Goal: Task Accomplishment & Management: Manage account settings

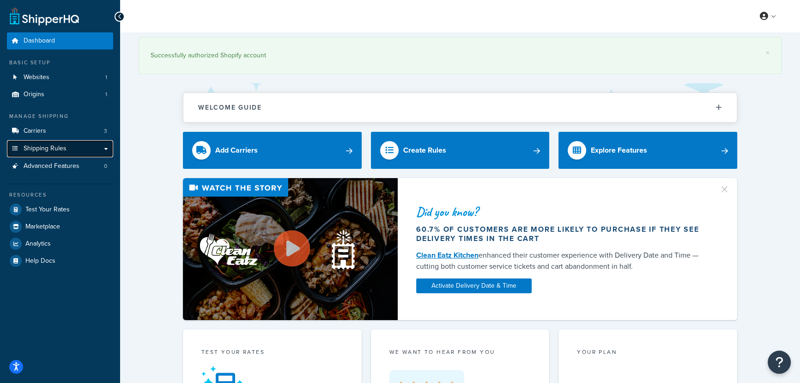
click at [75, 143] on link "Shipping Rules" at bounding box center [60, 148] width 106 height 17
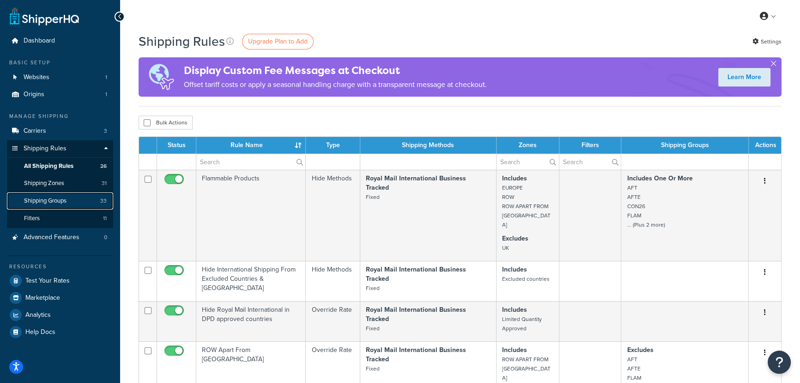
click at [86, 201] on link "Shipping Groups 33" at bounding box center [60, 200] width 106 height 17
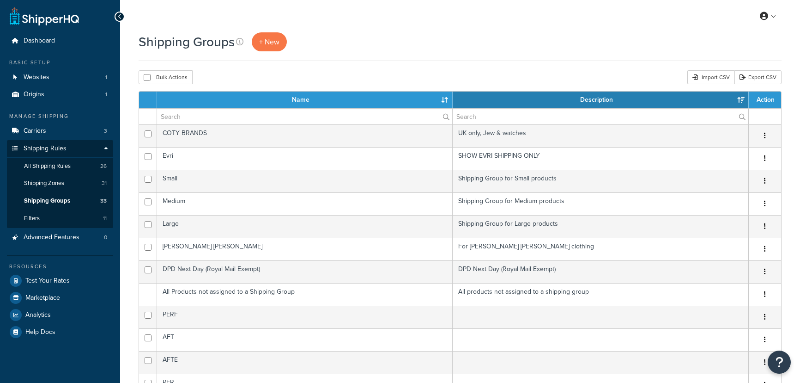
select select "15"
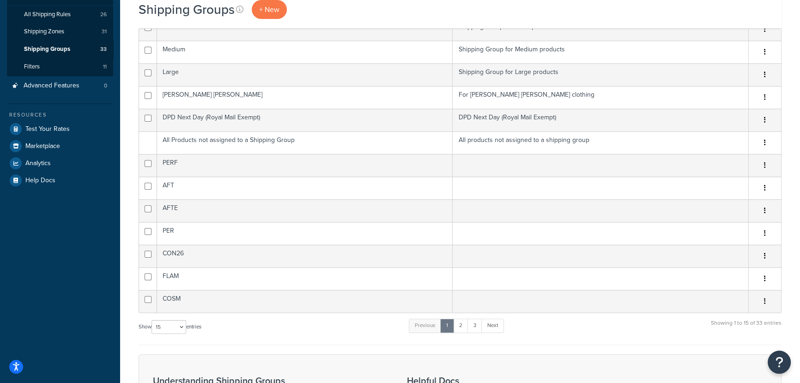
scroll to position [210, 0]
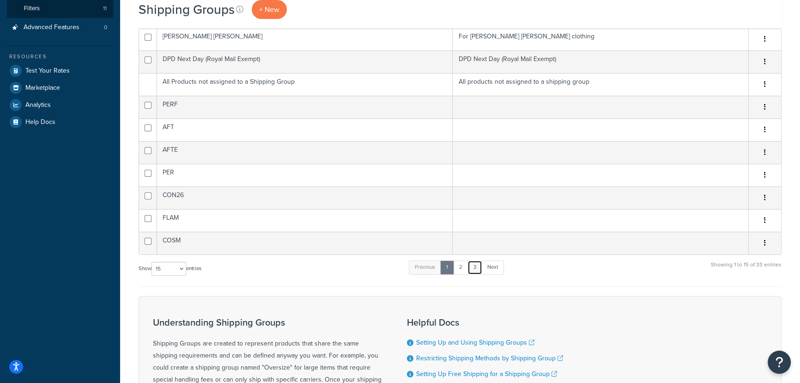
click at [476, 270] on link "3" at bounding box center [475, 267] width 15 height 14
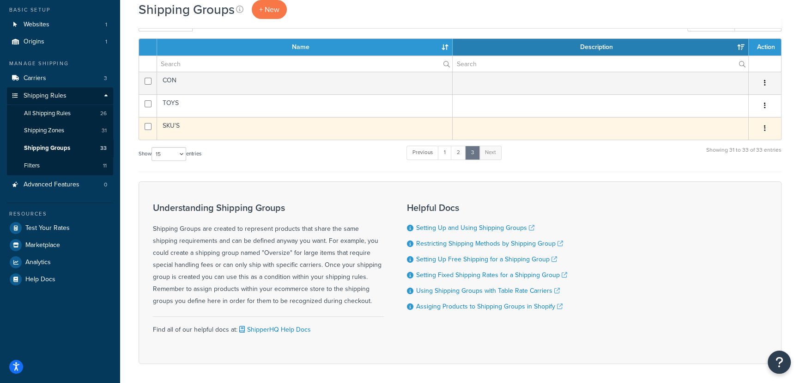
scroll to position [0, 0]
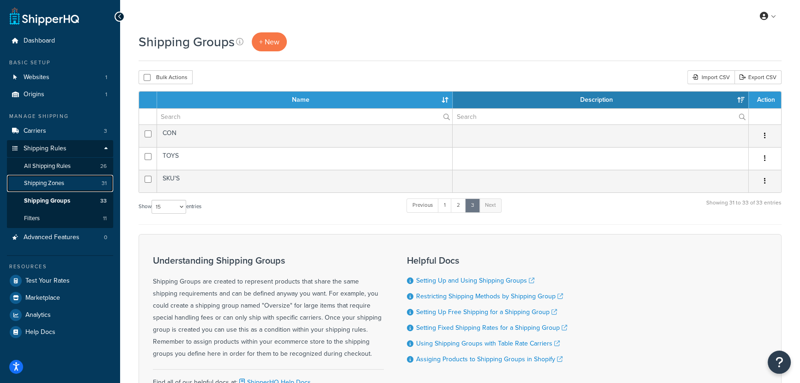
click at [49, 181] on span "Shipping Zones" at bounding box center [44, 183] width 40 height 8
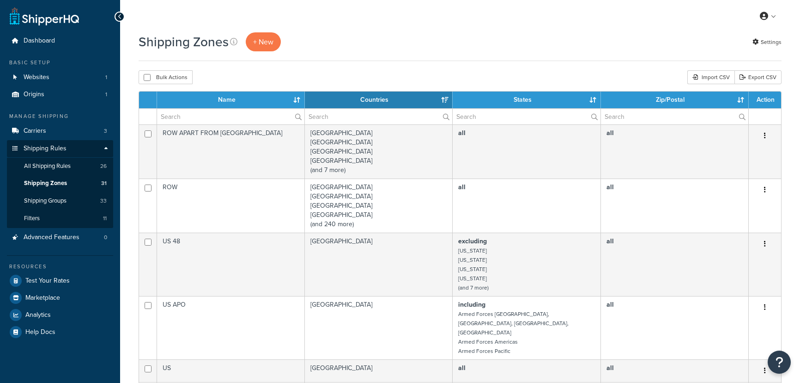
select select "15"
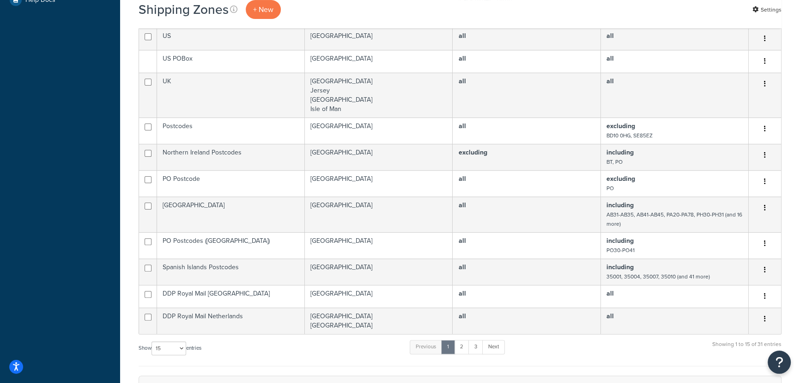
scroll to position [457, 0]
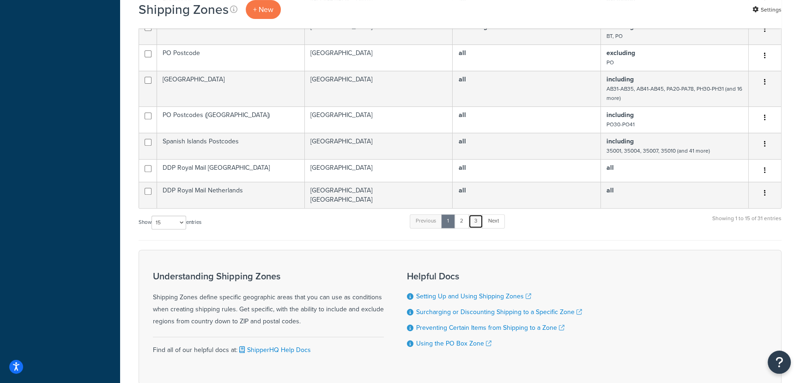
click at [479, 214] on link "3" at bounding box center [476, 221] width 15 height 14
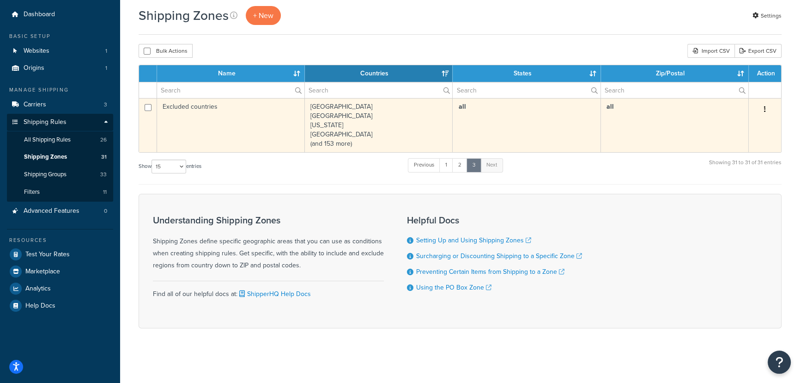
click at [363, 124] on td "Afghanistan Algeria American Samoa Angola (and 153 more)" at bounding box center [379, 125] width 148 height 54
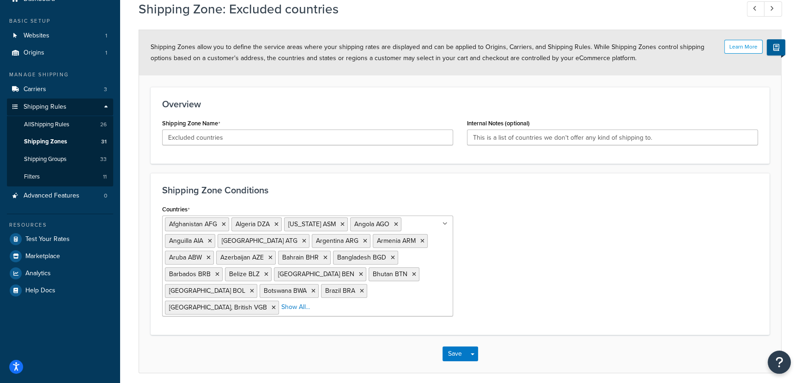
click at [415, 299] on div "[GEOGRAPHIC_DATA] AFG [GEOGRAPHIC_DATA] DZA [US_STATE] [GEOGRAPHIC_DATA] [GEOGR…" at bounding box center [307, 265] width 291 height 101
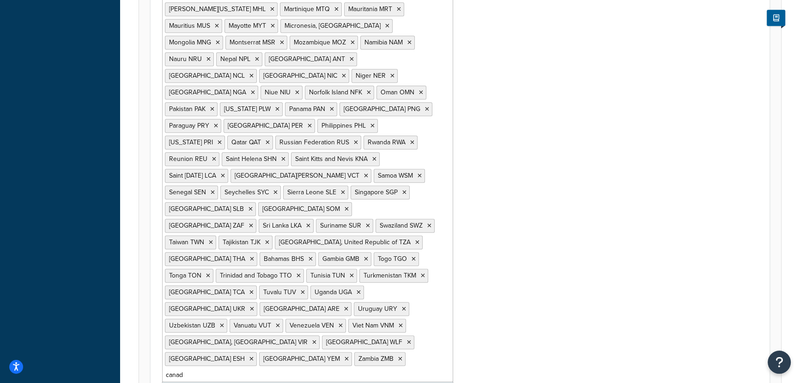
type input "[GEOGRAPHIC_DATA]"
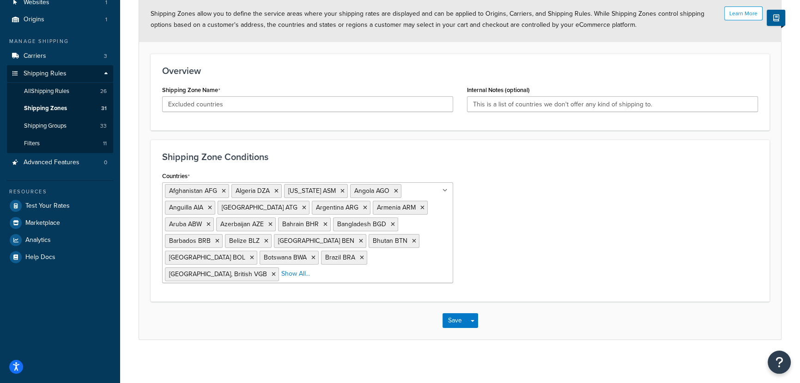
click at [392, 270] on ul "[GEOGRAPHIC_DATA] AFG [GEOGRAPHIC_DATA] DZA [US_STATE] [GEOGRAPHIC_DATA] [GEOGR…" at bounding box center [307, 232] width 291 height 101
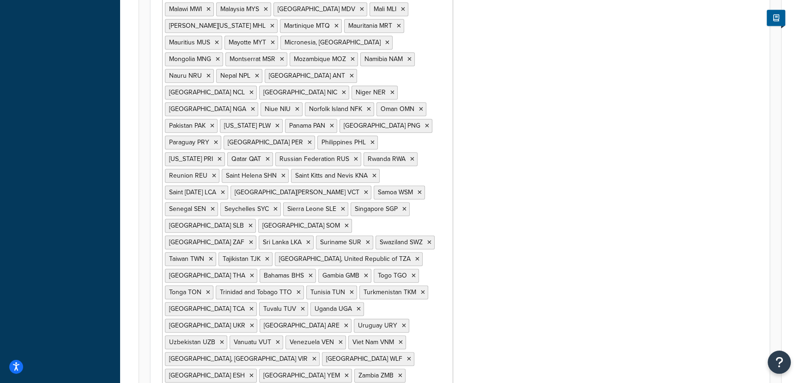
type input "c"
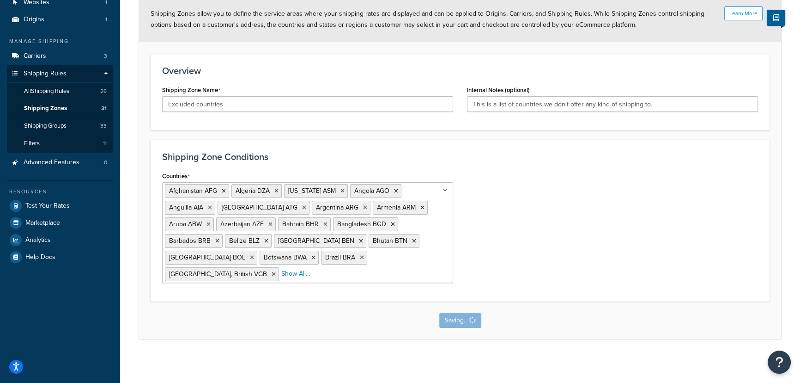
scroll to position [0, 0]
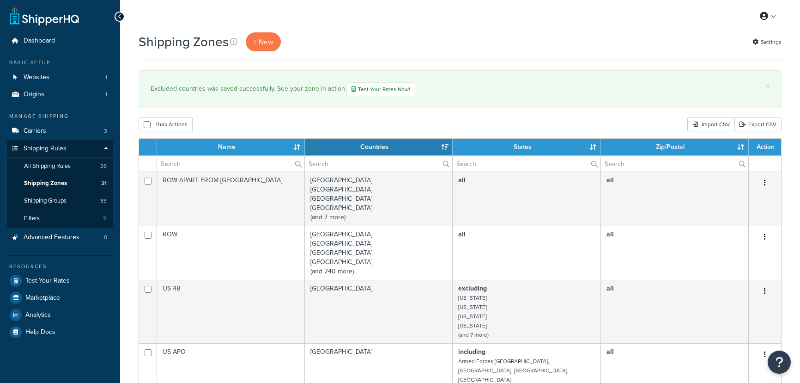
select select "15"
